Goal: Check status: Check status

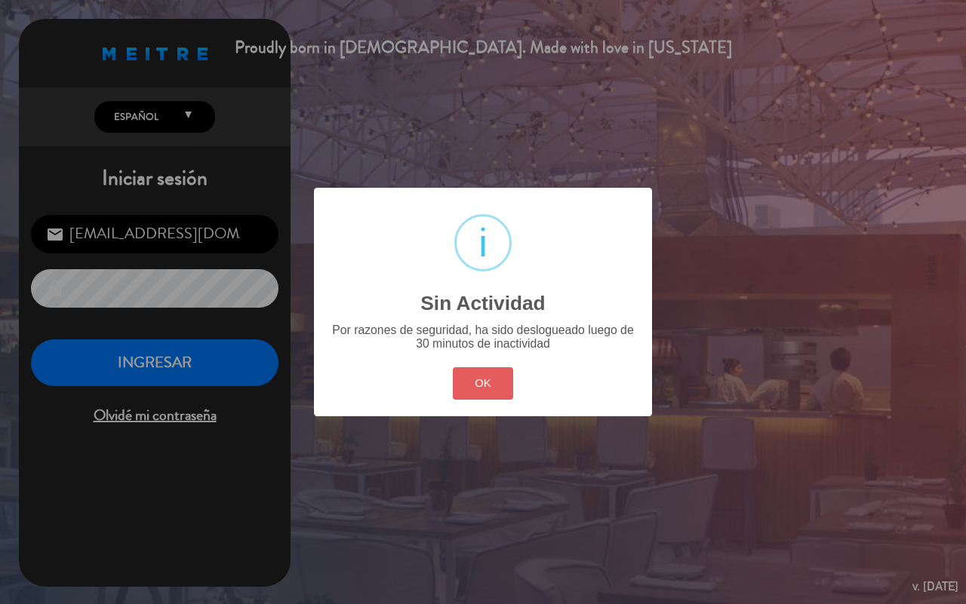
drag, startPoint x: 0, startPoint y: 0, endPoint x: 494, endPoint y: 390, distance: 629.6
click at [494, 390] on button "OK" at bounding box center [483, 383] width 61 height 32
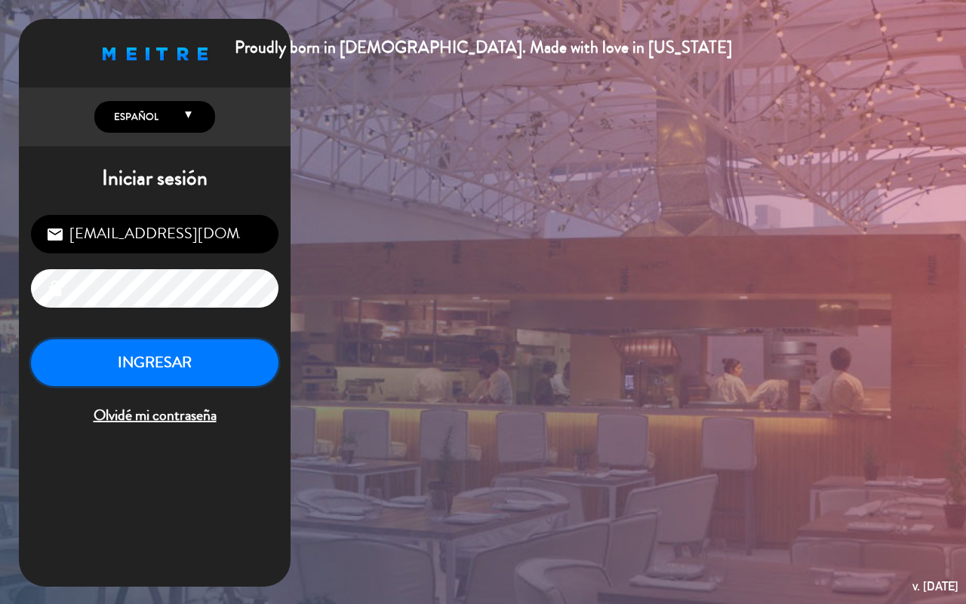
click at [193, 373] on button "INGRESAR" at bounding box center [154, 364] width 247 height 48
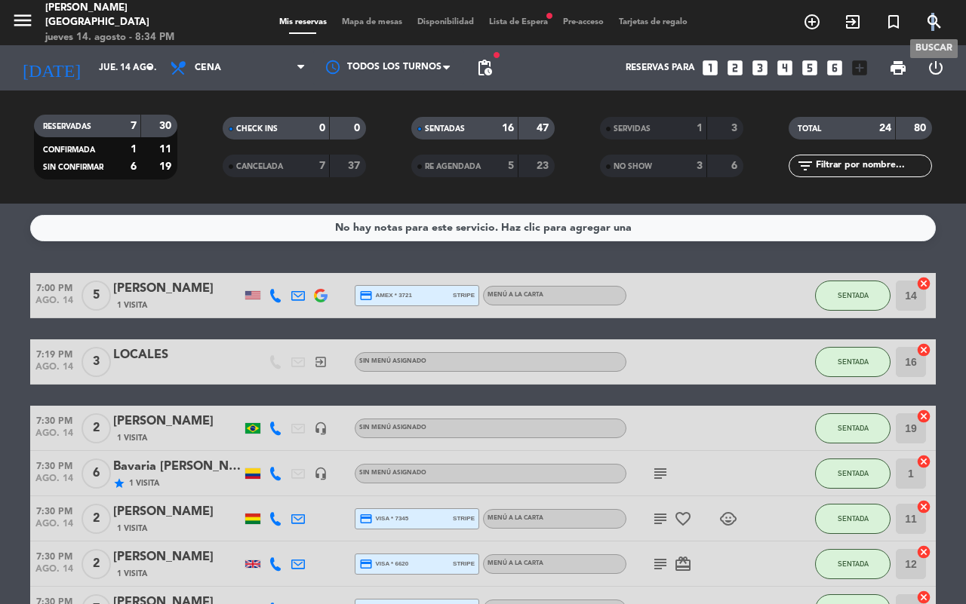
click at [933, 23] on icon "search" at bounding box center [934, 22] width 18 height 18
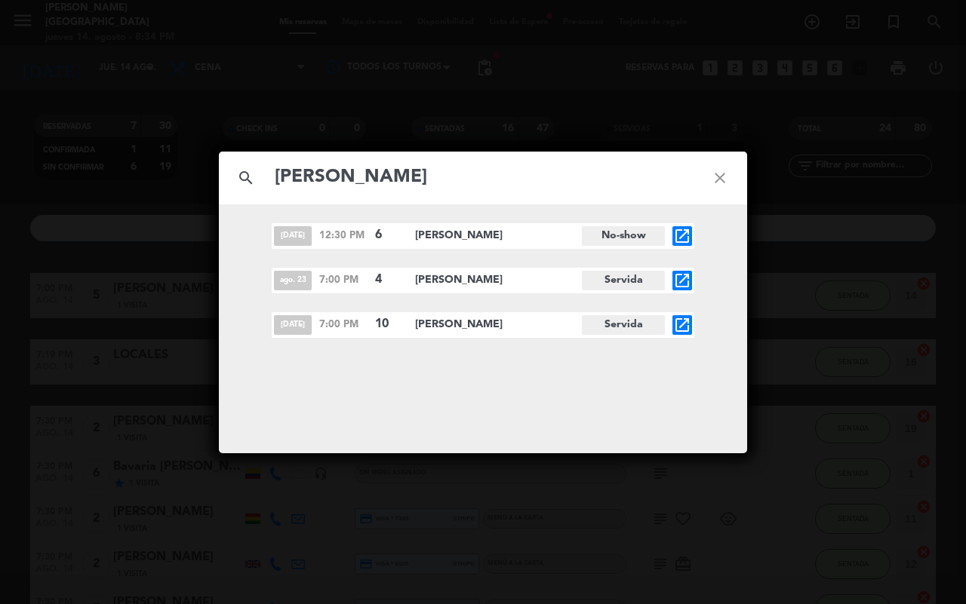
type input "[PERSON_NAME]"
click at [679, 323] on icon "open_in_new" at bounding box center [682, 325] width 18 height 18
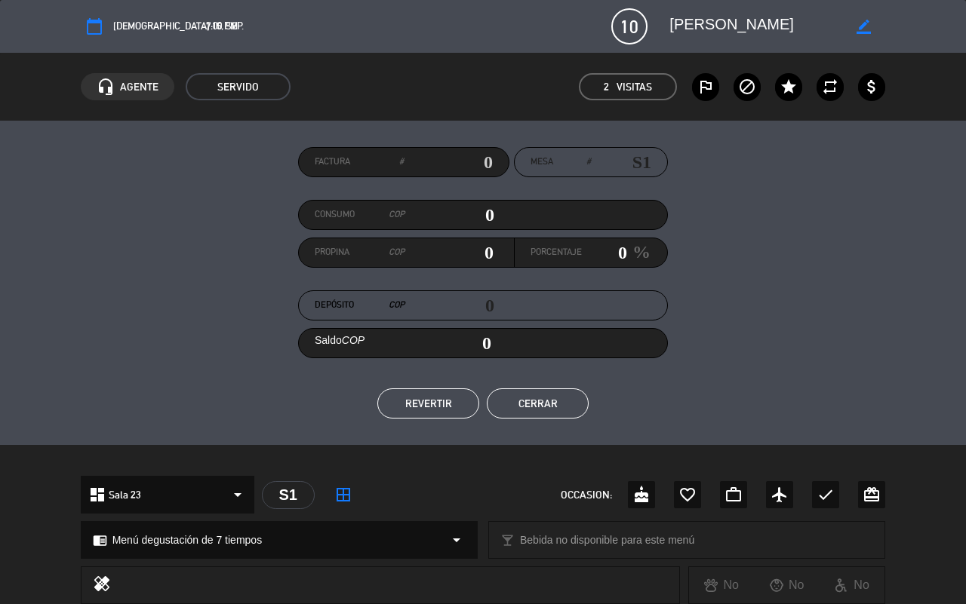
click at [133, 31] on span "[DEMOGRAPHIC_DATA] 15, sep." at bounding box center [178, 26] width 131 height 17
click at [556, 400] on button "Cerrar" at bounding box center [538, 404] width 102 height 30
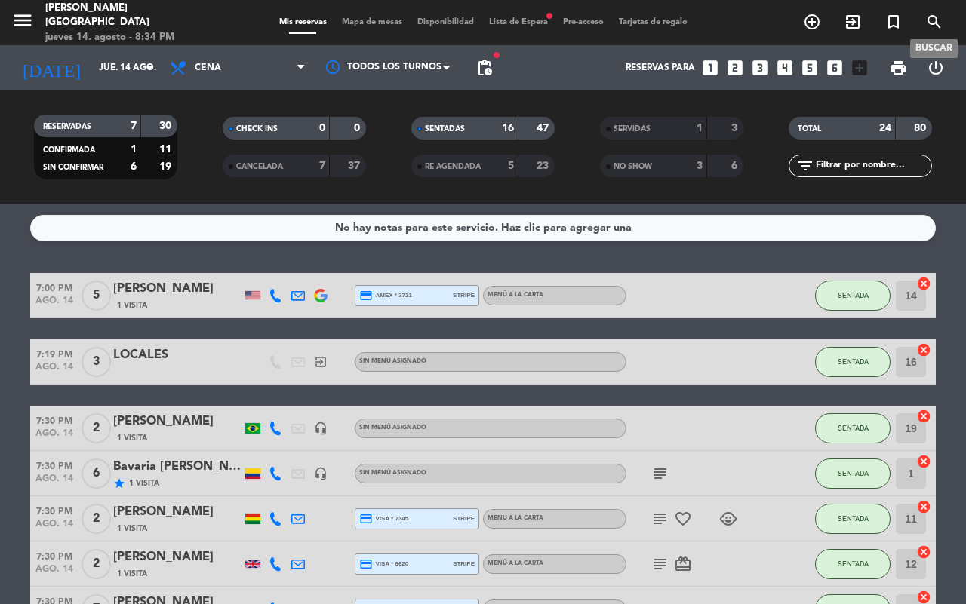
click at [933, 19] on icon "search" at bounding box center [934, 22] width 18 height 18
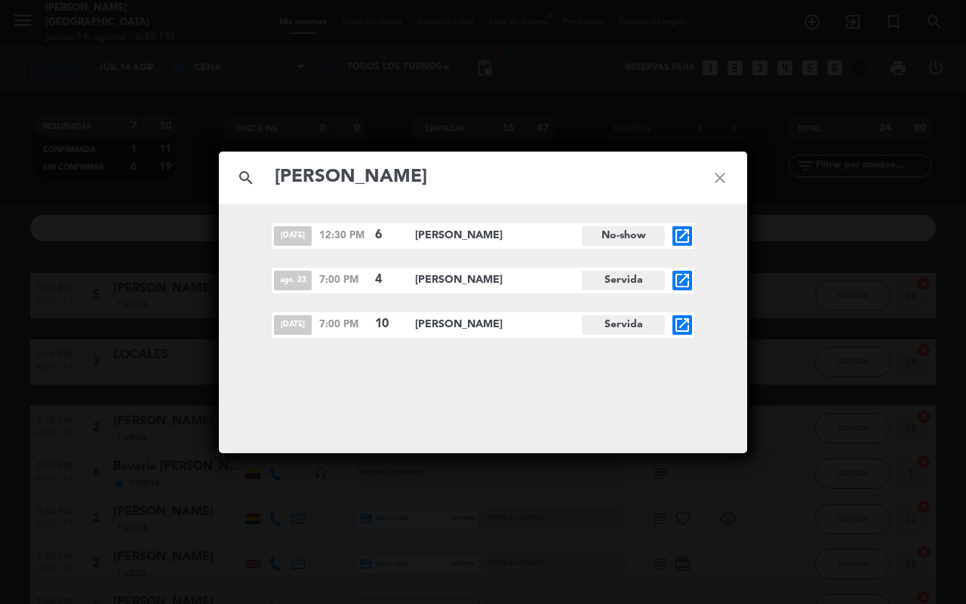
type input "[PERSON_NAME]"
click at [681, 281] on icon "open_in_new" at bounding box center [682, 281] width 18 height 18
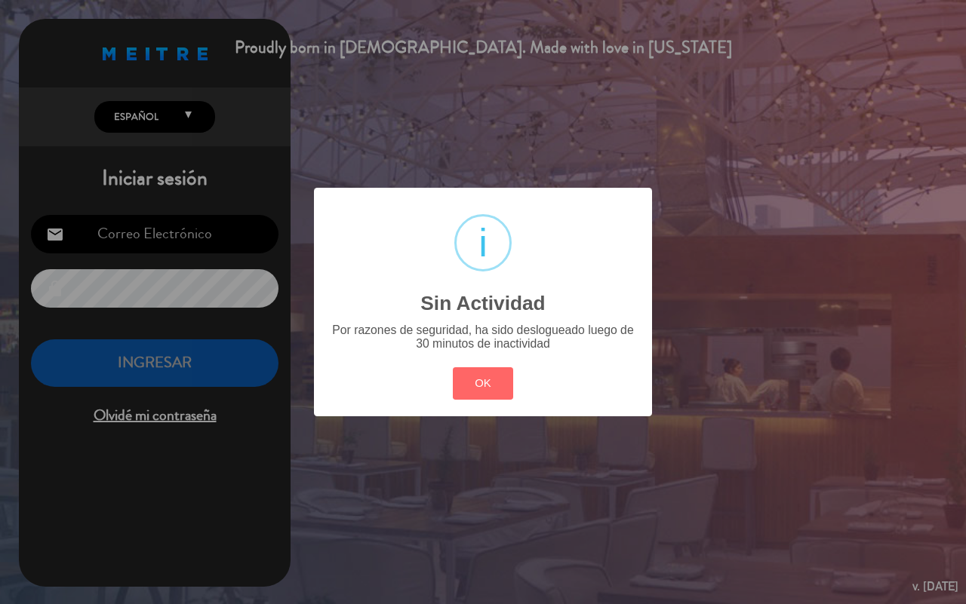
type input "[EMAIL_ADDRESS][DOMAIN_NAME]"
